Goal: Find specific page/section: Find specific page/section

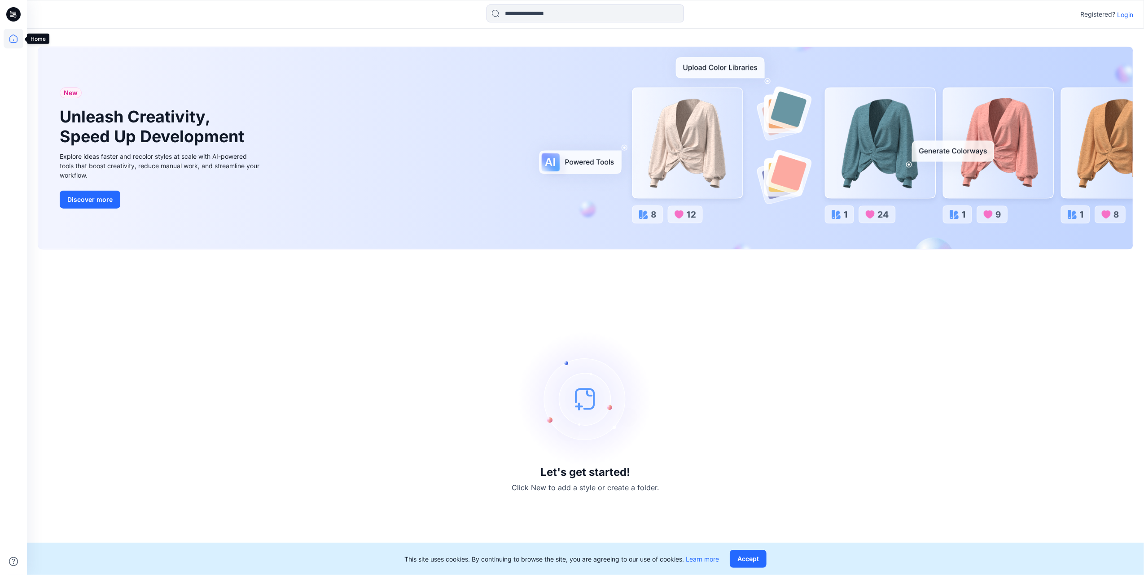
click at [15, 39] on icon at bounding box center [14, 39] width 20 height 20
click at [13, 12] on icon at bounding box center [14, 12] width 4 height 0
click at [13, 41] on icon at bounding box center [14, 39] width 20 height 20
click at [1122, 18] on p "Login" at bounding box center [1125, 14] width 16 height 9
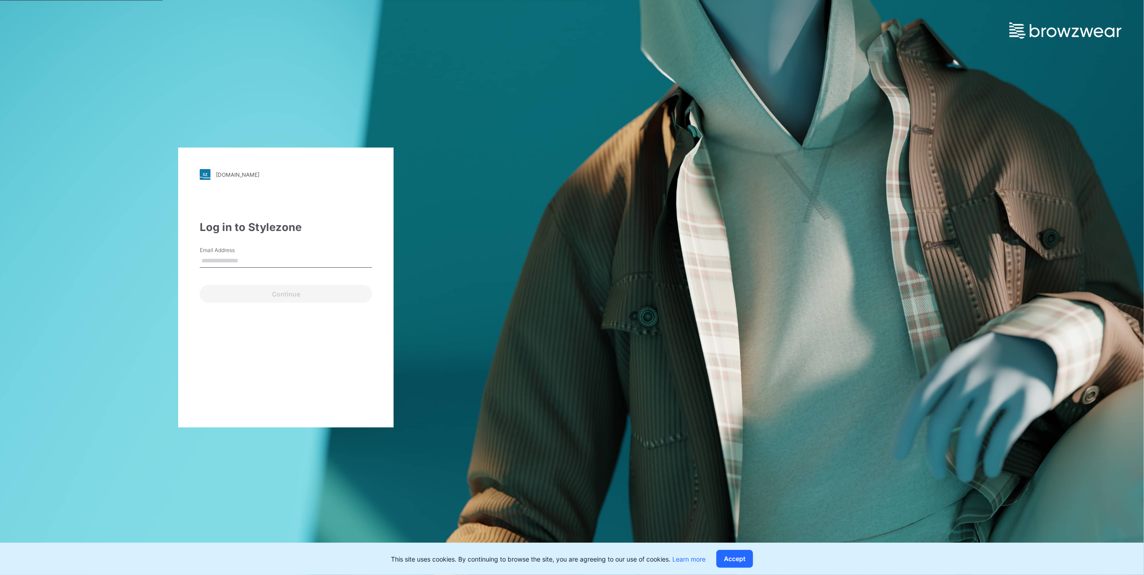
click at [282, 252] on div "Email Address" at bounding box center [286, 259] width 172 height 27
click at [280, 261] on input "Email Address" at bounding box center [286, 260] width 172 height 13
type input "**********"
click at [273, 304] on div "**********" at bounding box center [285, 288] width 215 height 280
click at [273, 301] on button "Continue" at bounding box center [286, 294] width 172 height 18
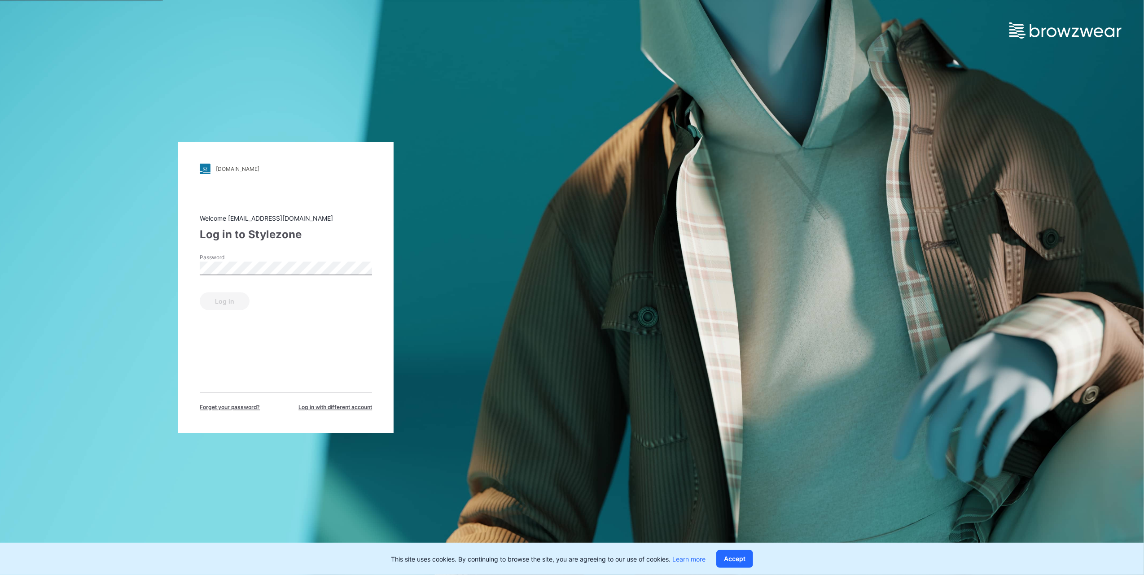
click at [209, 275] on div "Password" at bounding box center [286, 267] width 172 height 27
click at [220, 297] on button "Log in" at bounding box center [225, 302] width 50 height 18
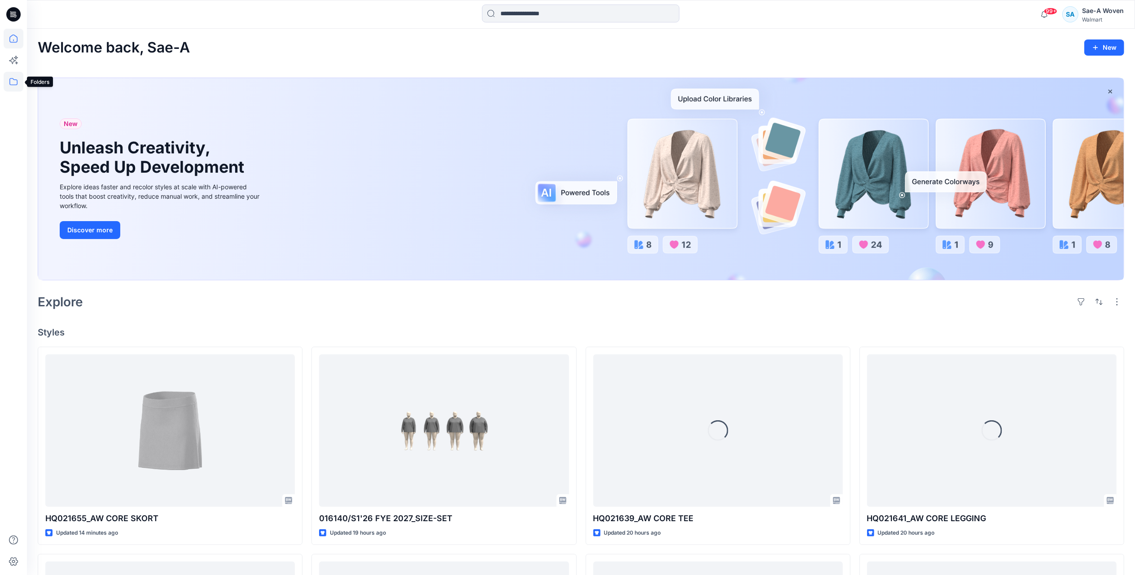
click at [14, 79] on icon at bounding box center [14, 82] width 20 height 20
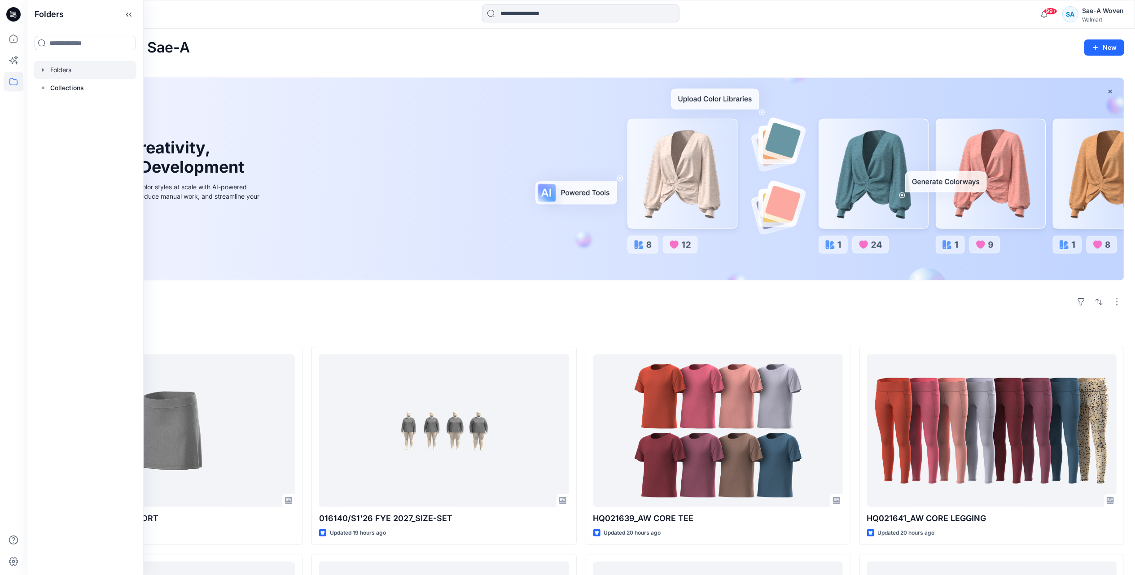
click at [54, 74] on div at bounding box center [85, 70] width 102 height 18
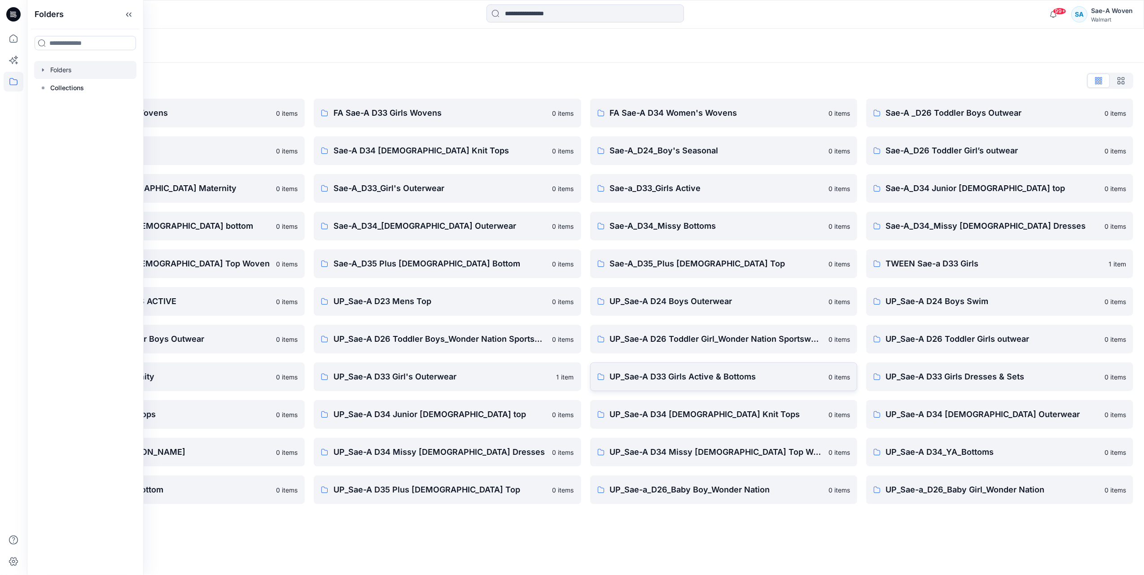
click at [732, 379] on p "UP_Sae-A D33 Girls Active & Bottoms" at bounding box center [716, 377] width 213 height 13
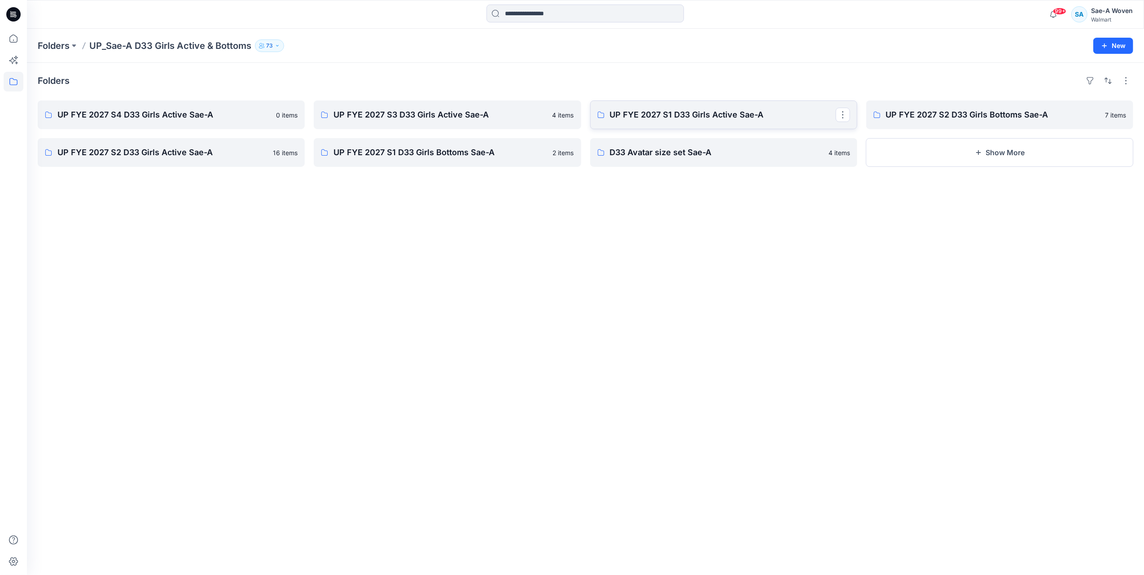
click at [717, 119] on p "UP FYE 2027 S1 D33 Girls Active Sae-A" at bounding box center [723, 115] width 226 height 13
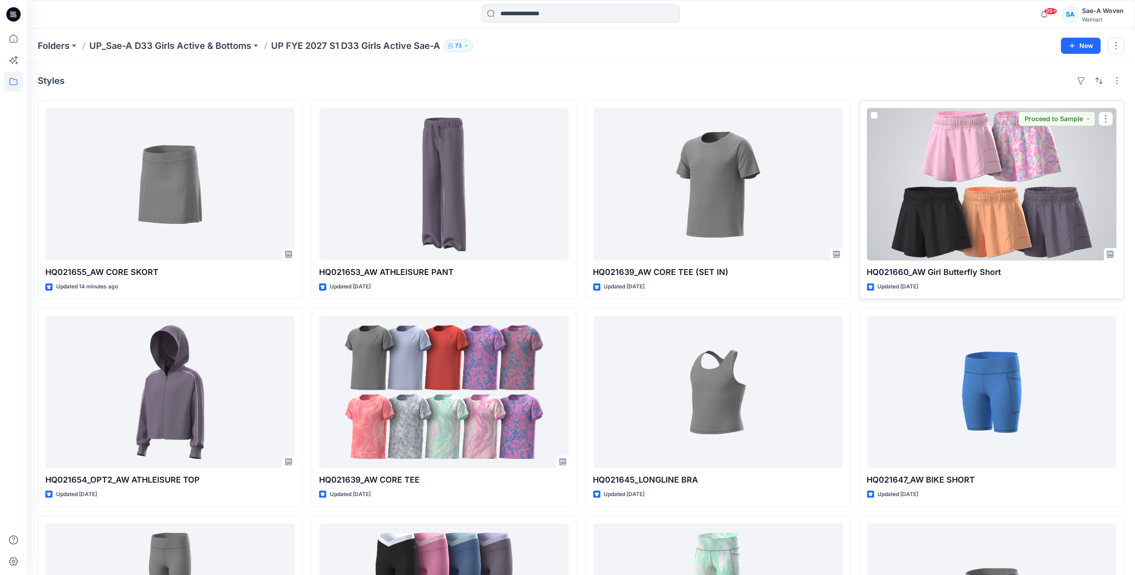
click at [1000, 225] on div at bounding box center [991, 184] width 249 height 153
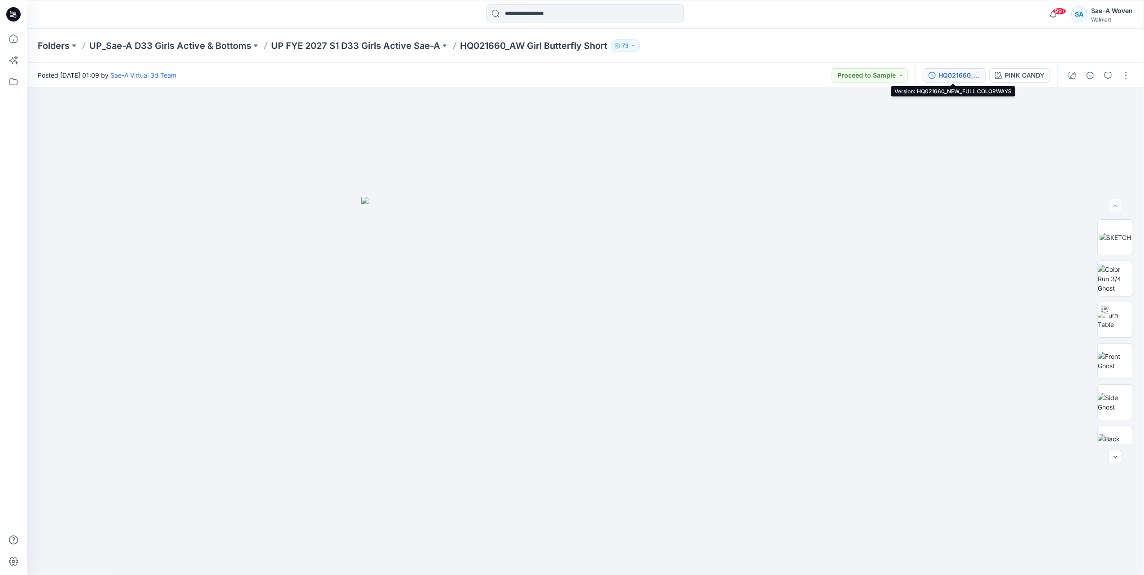
click at [948, 69] on button "HQ021660_NEW_FULL COLORWAYS" at bounding box center [953, 75] width 63 height 14
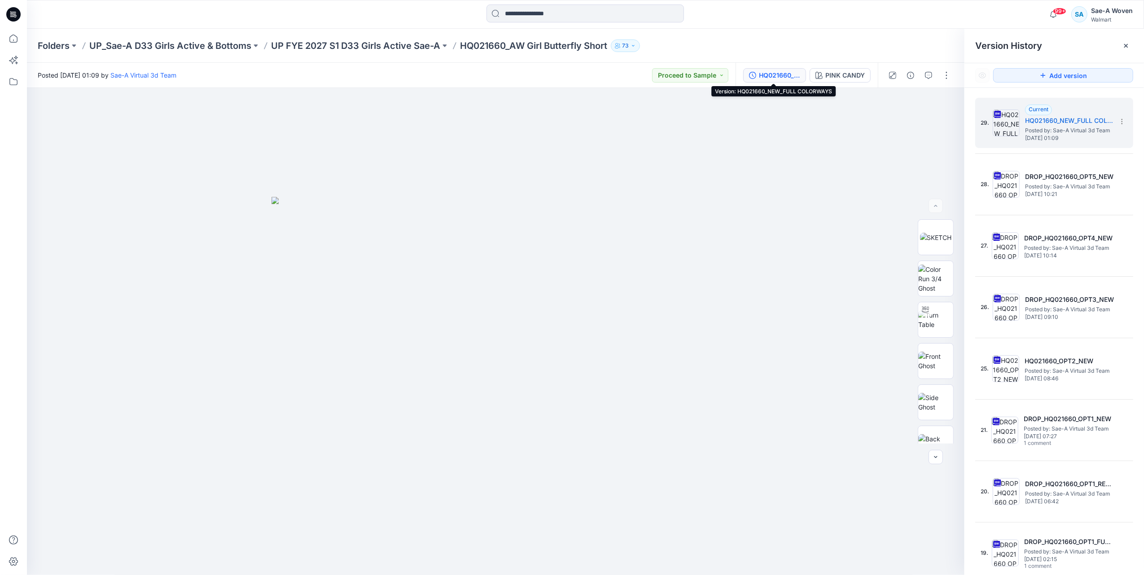
click at [779, 80] on button "HQ021660_NEW_FULL COLORWAYS" at bounding box center [774, 75] width 63 height 14
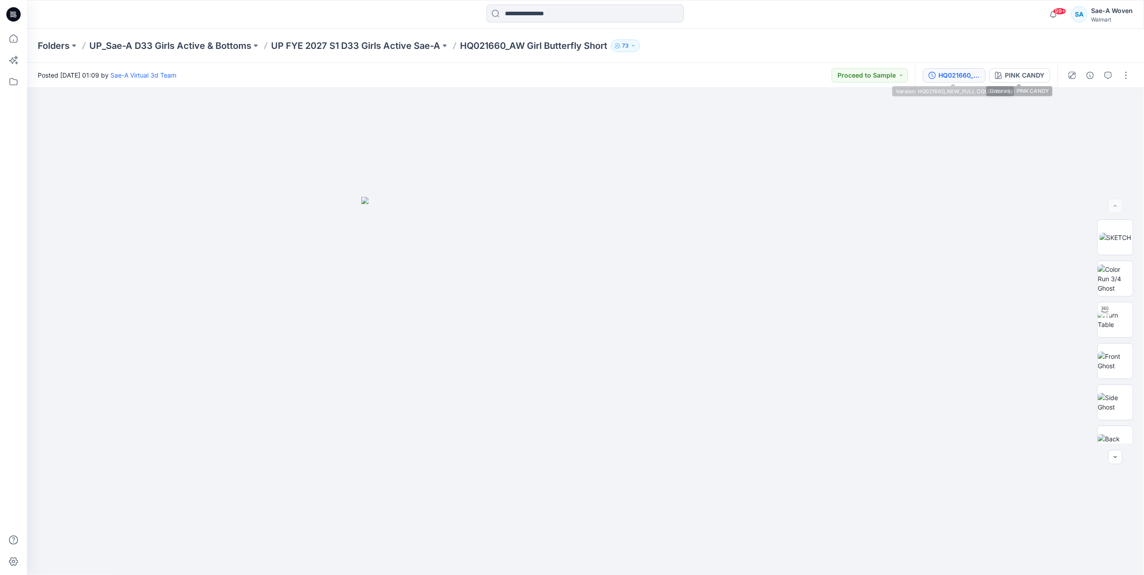
click at [973, 75] on div "HQ021660_NEW_FULL COLORWAYS" at bounding box center [958, 75] width 41 height 10
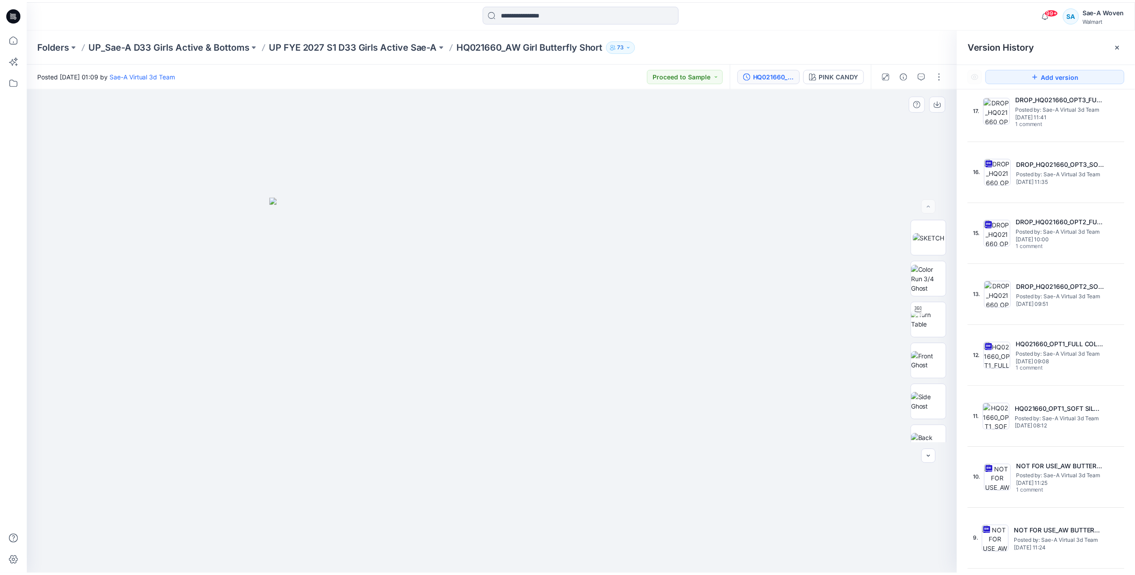
scroll to position [658, 0]
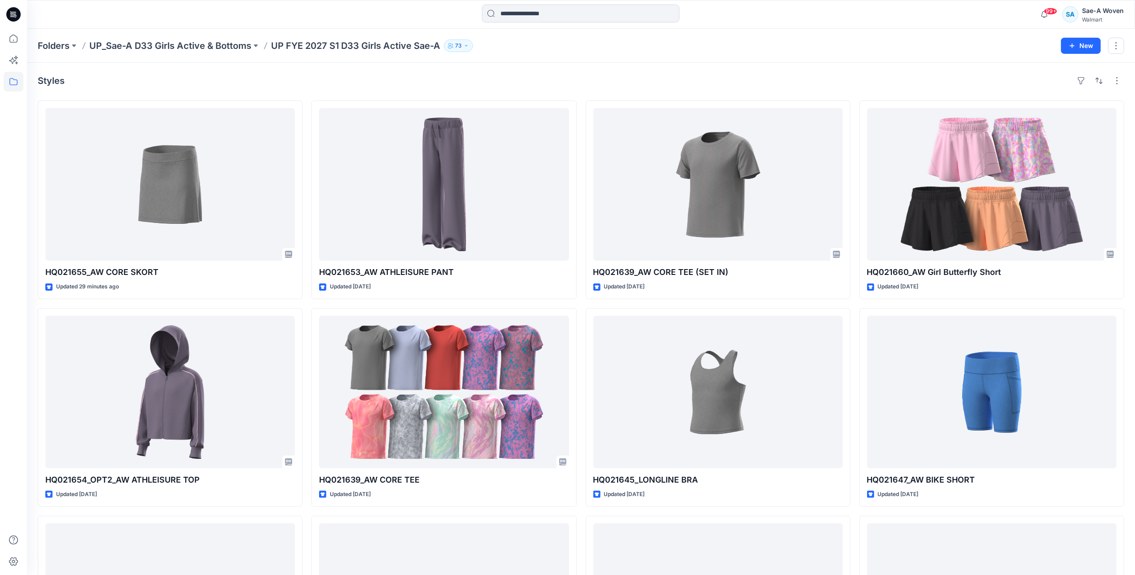
drag, startPoint x: -1, startPoint y: 509, endPoint x: 6, endPoint y: 467, distance: 41.9
click at [6, 467] on div at bounding box center [13, 287] width 27 height 575
drag, startPoint x: 0, startPoint y: 496, endPoint x: 0, endPoint y: 418, distance: 78.1
click at [0, 418] on div at bounding box center [13, 287] width 27 height 575
